Goal: Information Seeking & Learning: Learn about a topic

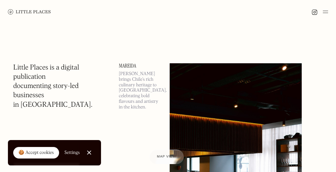
click at [46, 152] on div "🍪 Accept cookies" at bounding box center [35, 153] width 35 height 7
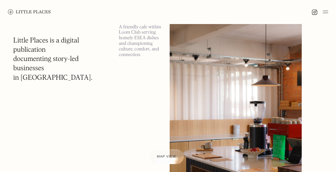
scroll to position [158, 0]
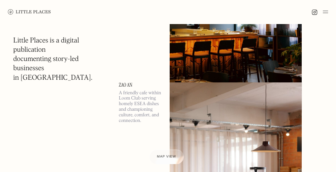
click at [12, 12] on img at bounding box center [29, 11] width 43 height 5
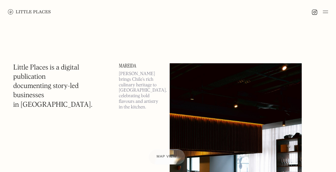
click at [162, 155] on span "Map view" at bounding box center [166, 157] width 20 height 4
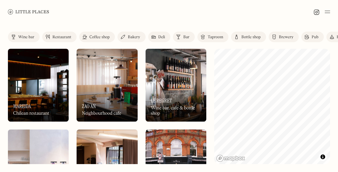
click at [53, 35] on div "Restaurant" at bounding box center [61, 37] width 19 height 4
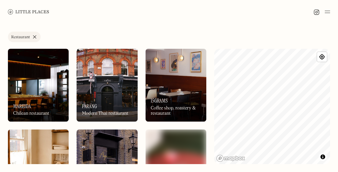
click at [66, 37] on div "Label Restaurant Wine bar Restaurant Coffee shop Bakery Deli Bar Taproom Bottle…" at bounding box center [169, 38] width 322 height 13
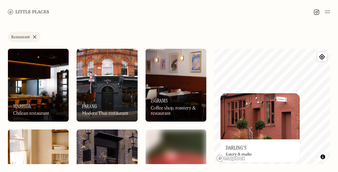
click at [260, 117] on img at bounding box center [259, 116] width 79 height 46
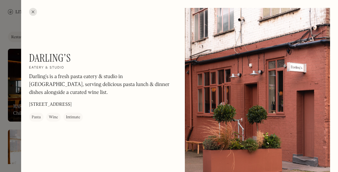
click at [34, 13] on div at bounding box center [33, 12] width 8 height 8
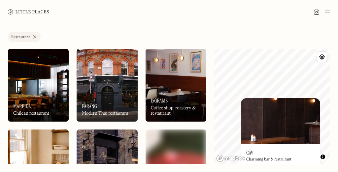
click at [276, 117] on img at bounding box center [280, 121] width 79 height 46
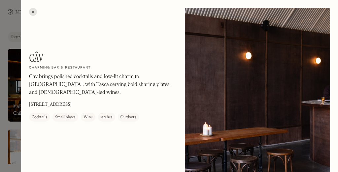
click at [36, 14] on div "Câv On Our Radar Charming bar & restaurant Câv brings polished cocktails and lo…" at bounding box center [179, 86] width 317 height 172
click at [36, 14] on div at bounding box center [33, 12] width 8 height 8
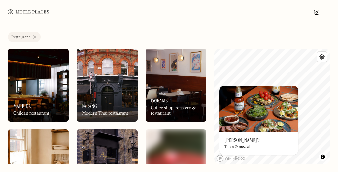
click at [260, 117] on img at bounding box center [258, 109] width 79 height 46
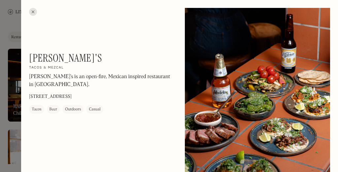
click at [34, 13] on div at bounding box center [33, 12] width 8 height 8
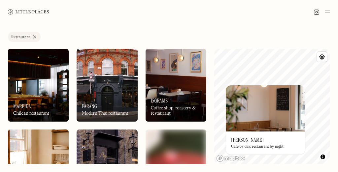
click at [275, 105] on img at bounding box center [265, 108] width 79 height 46
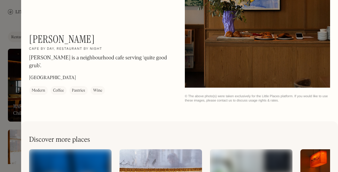
scroll to position [570, 0]
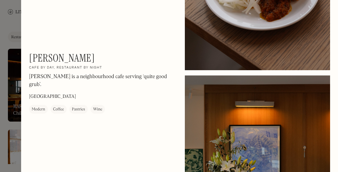
scroll to position [293, 0]
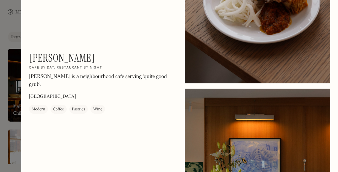
click at [15, 22] on div at bounding box center [169, 86] width 338 height 172
